Goal: Check status: Check status

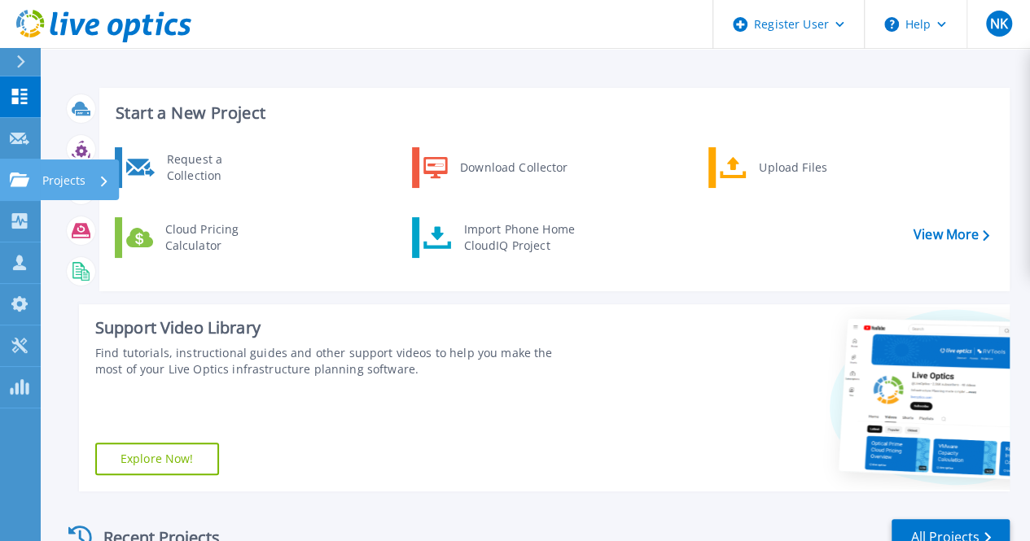
click at [31, 182] on link "Projects Projects" at bounding box center [20, 181] width 41 height 42
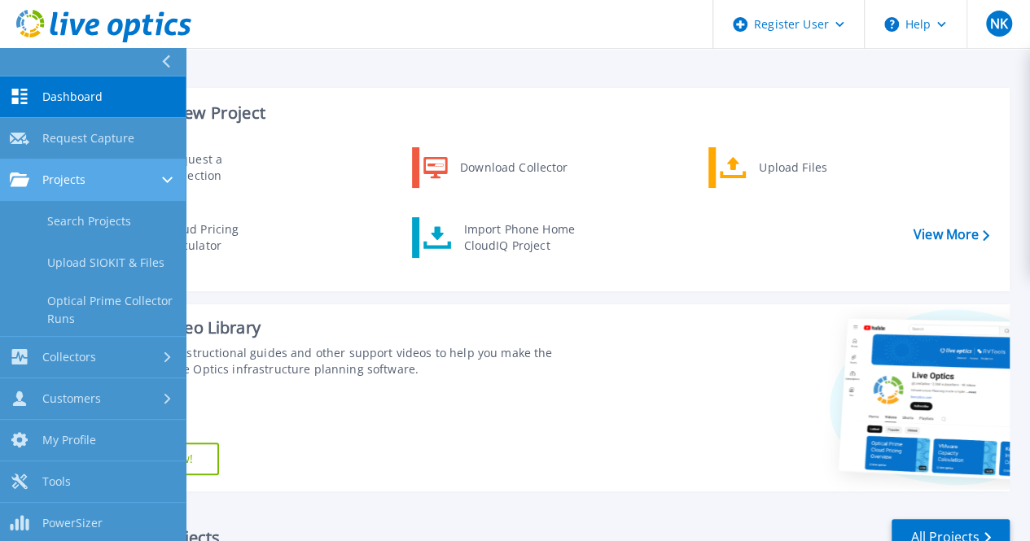
click at [96, 179] on div "Projects" at bounding box center [93, 180] width 166 height 15
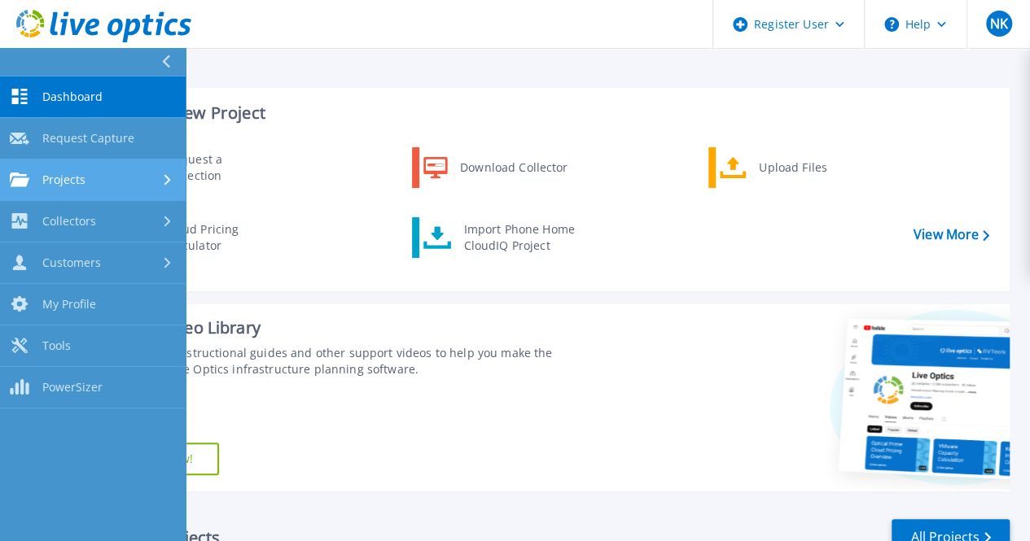
click at [95, 180] on div "Projects" at bounding box center [93, 180] width 166 height 15
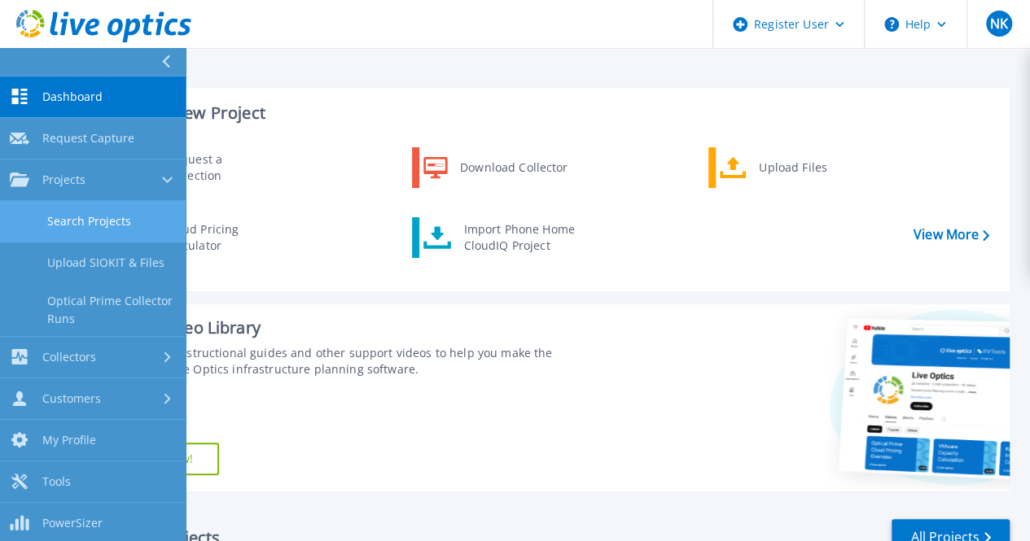
click at [91, 219] on link "Search Projects" at bounding box center [93, 222] width 186 height 42
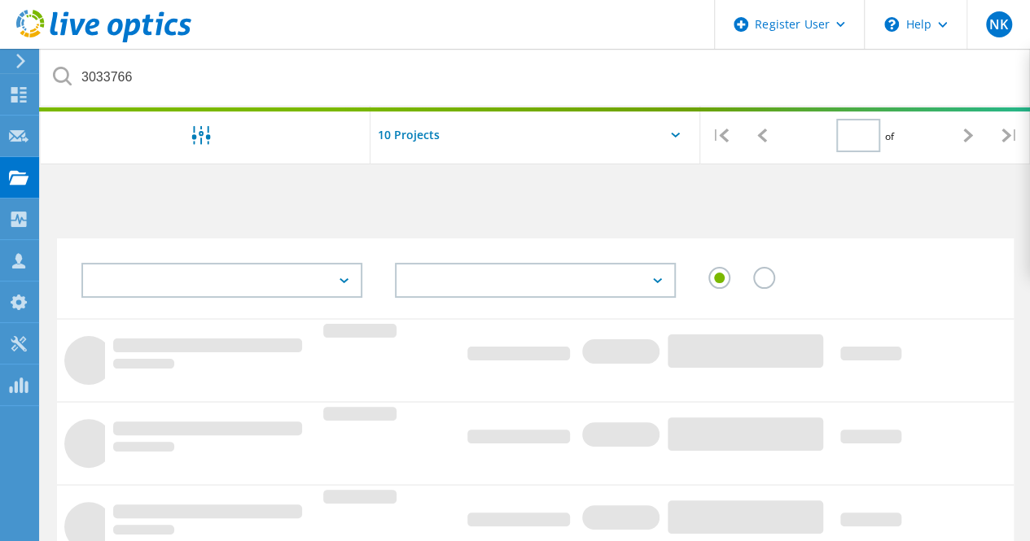
type input "1"
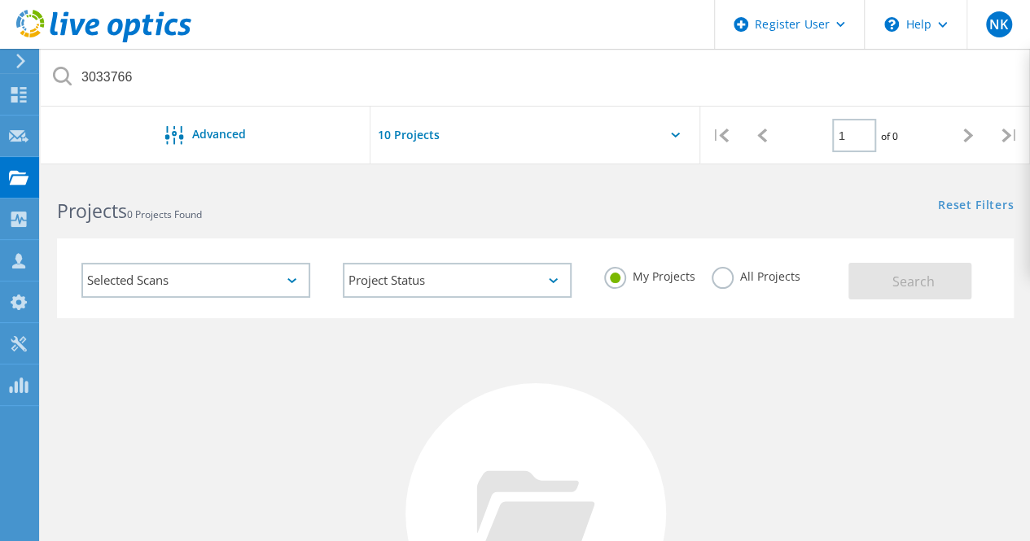
click at [728, 279] on label "All Projects" at bounding box center [755, 274] width 89 height 15
click at [0, 0] on input "All Projects" at bounding box center [0, 0] width 0 height 0
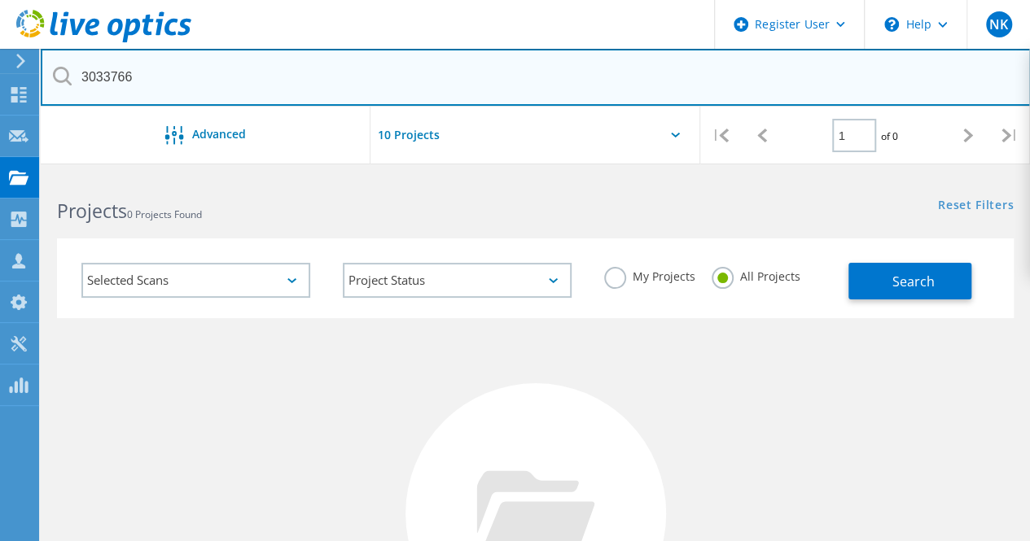
drag, startPoint x: 168, startPoint y: 87, endPoint x: 49, endPoint y: 60, distance: 121.8
click at [49, 60] on input "3033766" at bounding box center [536, 77] width 990 height 57
paste input "42460"
type input "3042460"
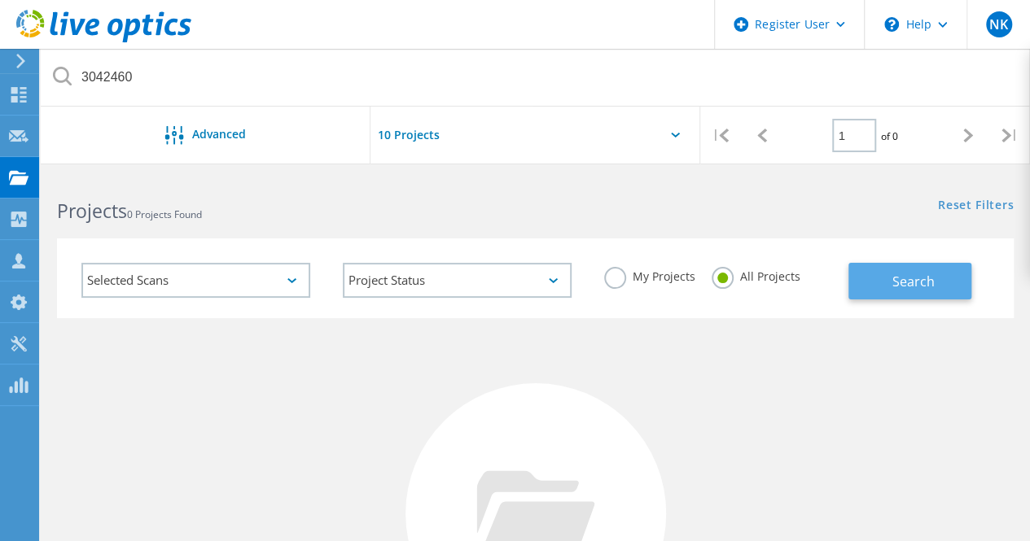
click at [917, 289] on span "Search" at bounding box center [913, 282] width 42 height 18
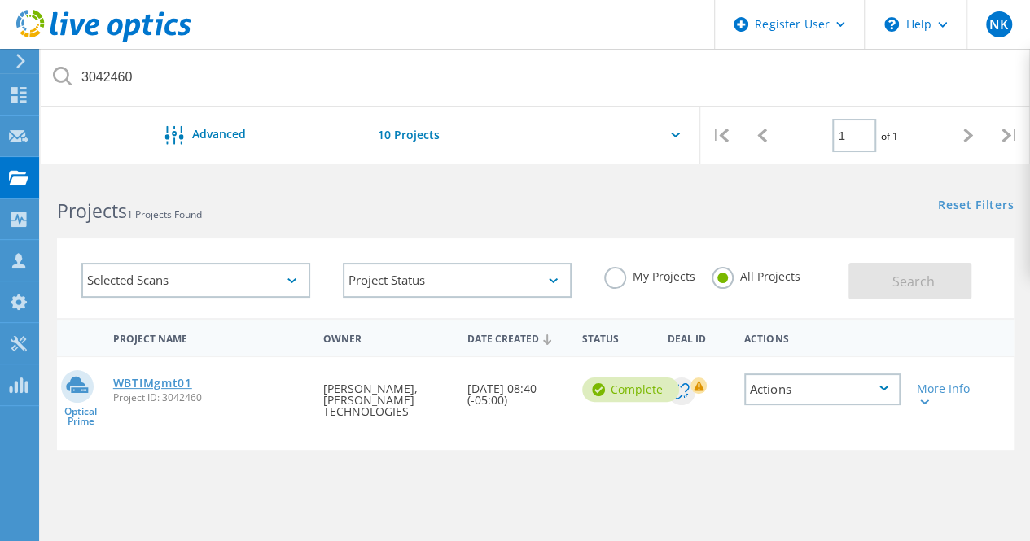
click at [118, 387] on link "WBTIMgmt01" at bounding box center [152, 383] width 79 height 11
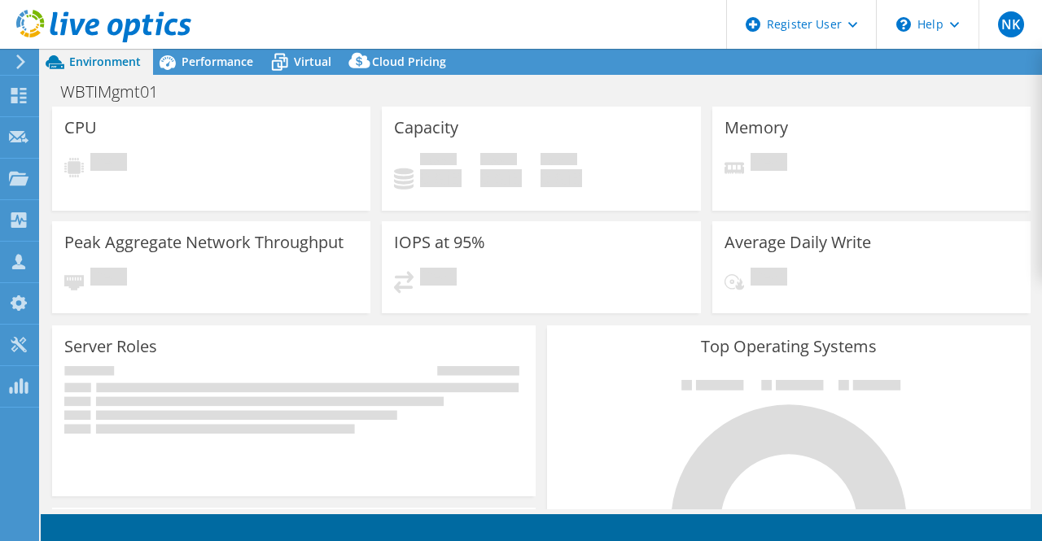
select select "USD"
click at [314, 63] on span "Virtual" at bounding box center [312, 61] width 37 height 15
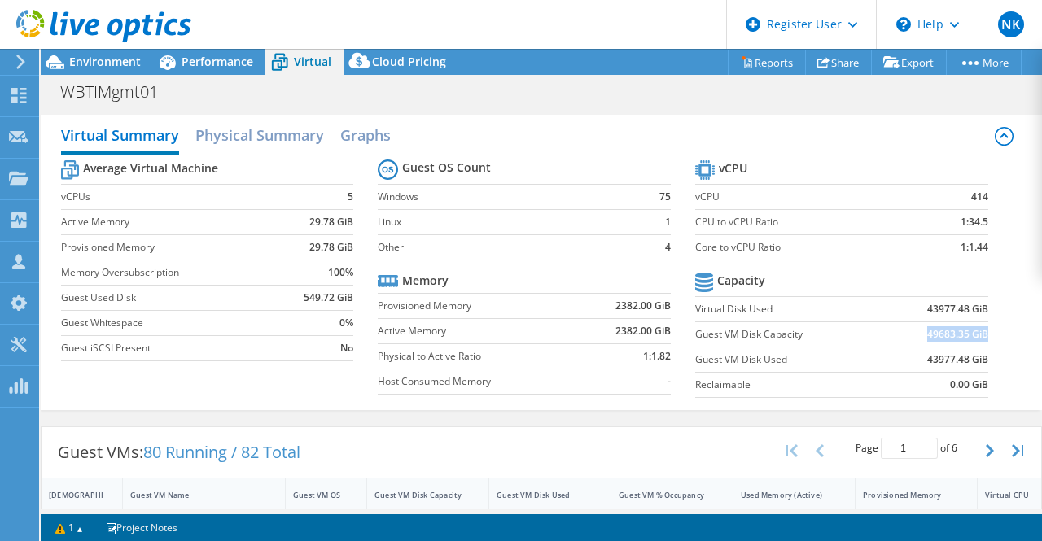
drag, startPoint x: 911, startPoint y: 334, endPoint x: 970, endPoint y: 328, distance: 59.7
click at [973, 328] on td "49683.35 GiB" at bounding box center [936, 334] width 101 height 25
copy b "49683.35 GiB"
